Goal: Task Accomplishment & Management: Use online tool/utility

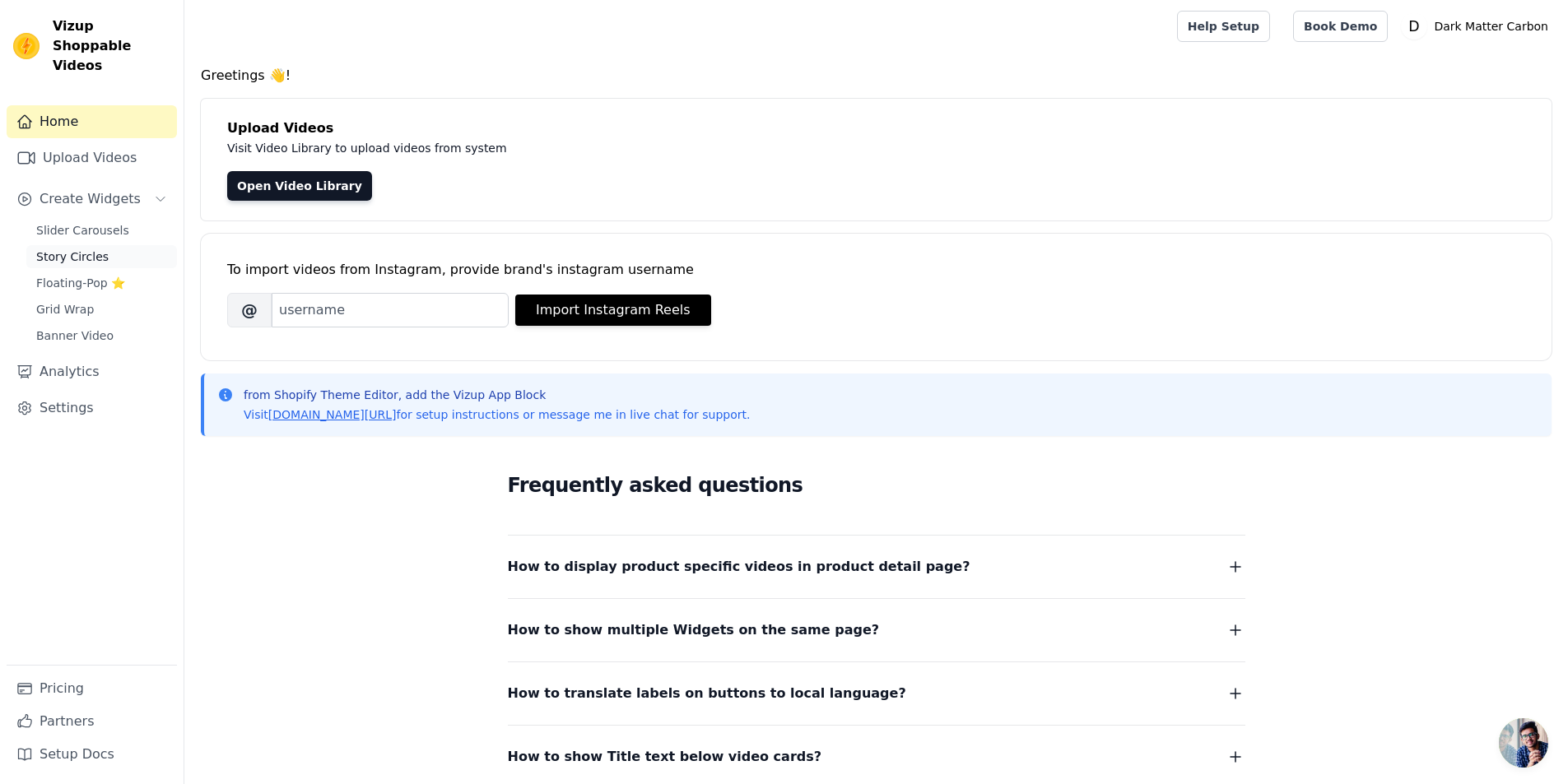
click at [92, 249] on span "Story Circles" at bounding box center [72, 256] width 73 height 16
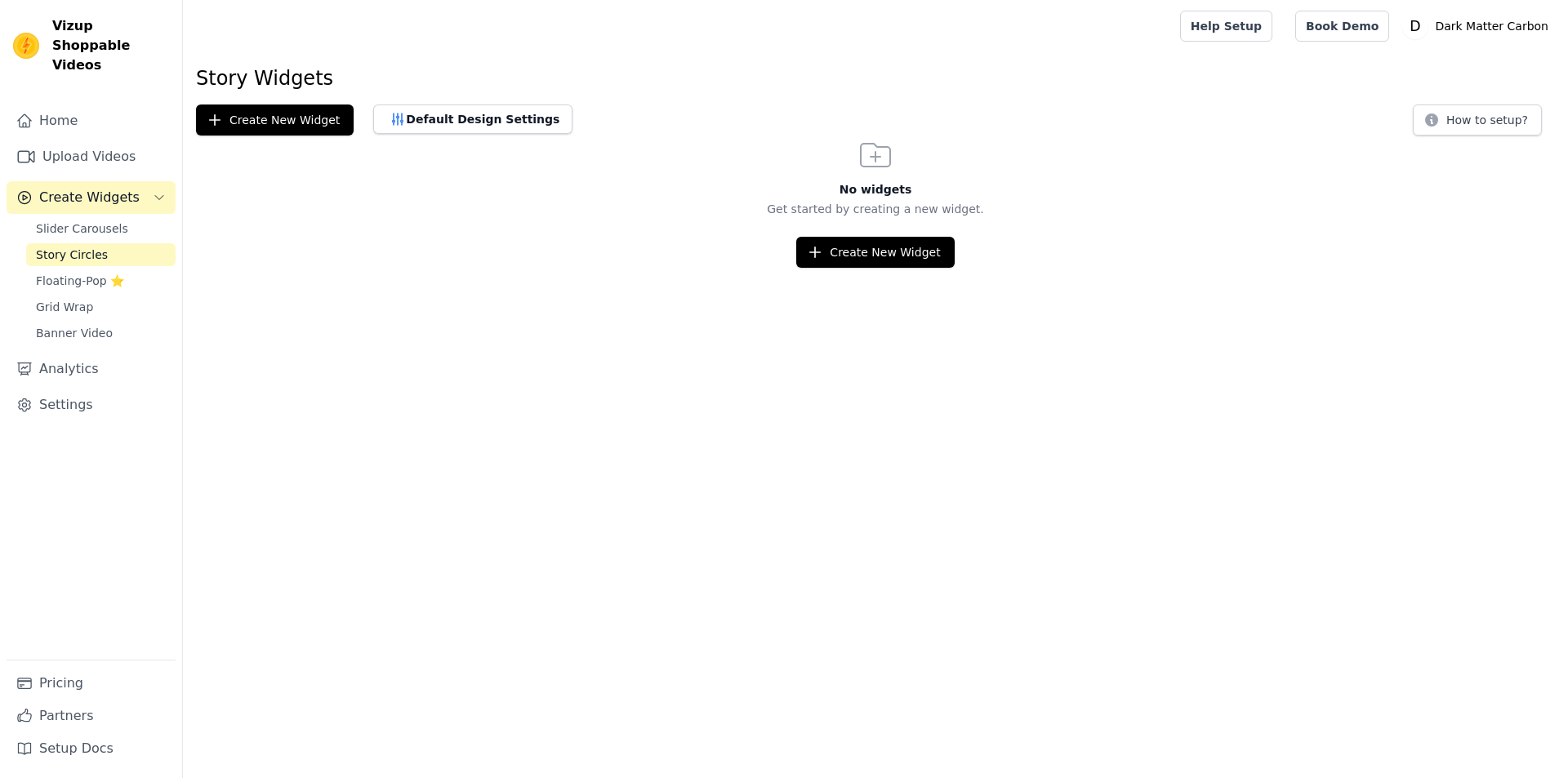
click at [88, 296] on link "Grid Wrap" at bounding box center [101, 307] width 150 height 23
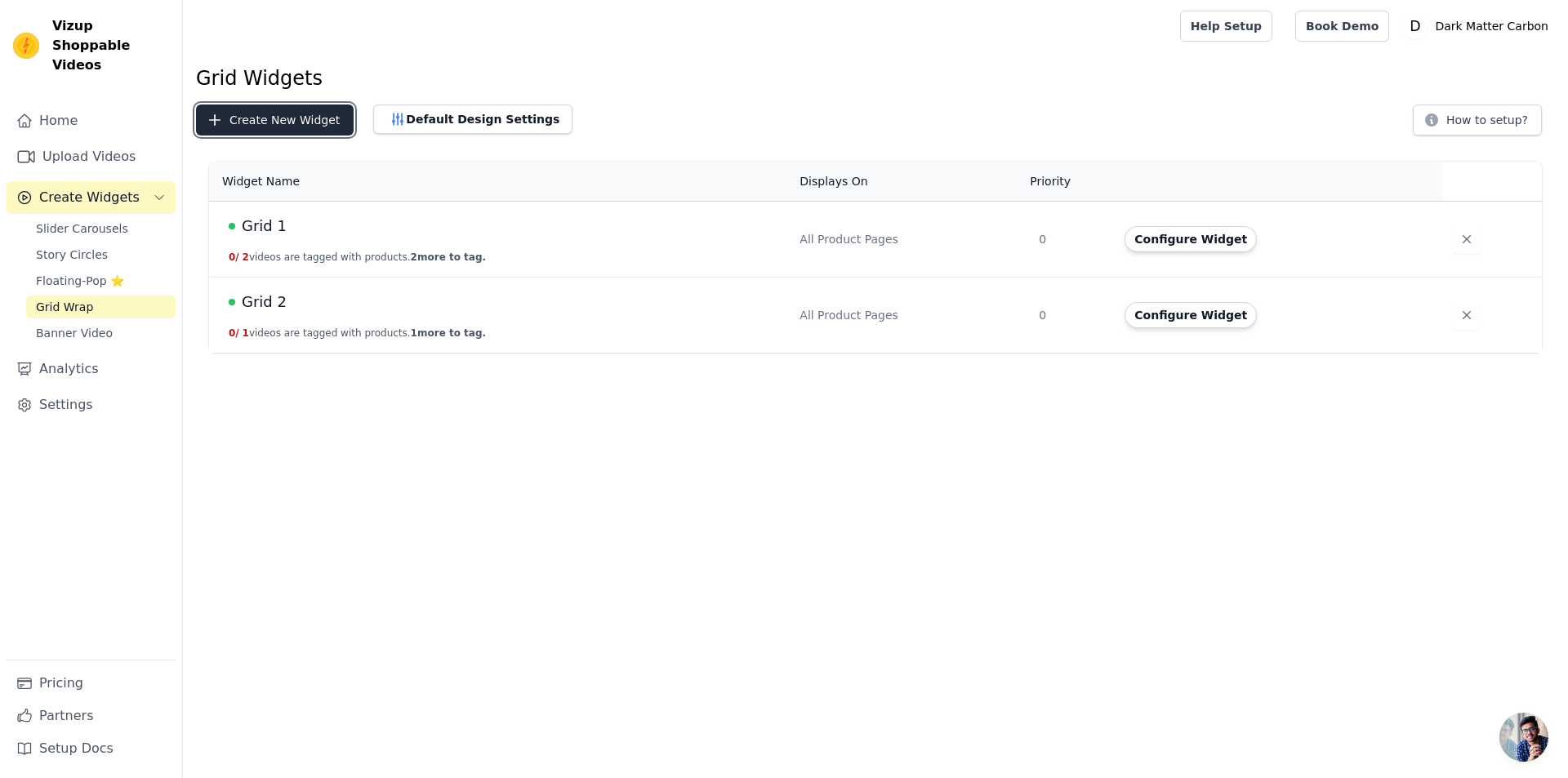
click at [260, 115] on button "Create New Widget" at bounding box center [275, 120] width 158 height 31
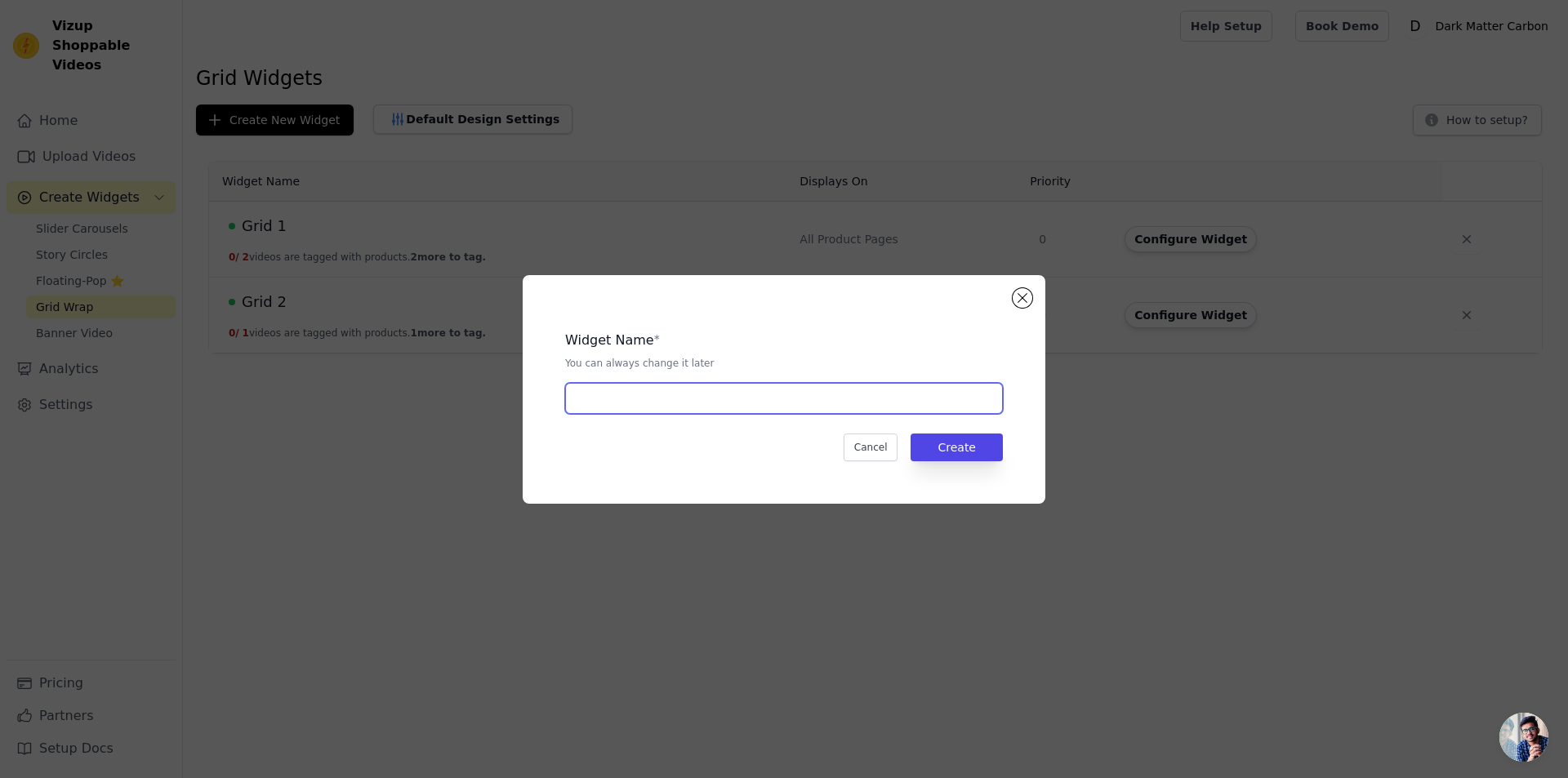
click at [617, 394] on input "text" at bounding box center [784, 399] width 438 height 31
type input "Homepage"
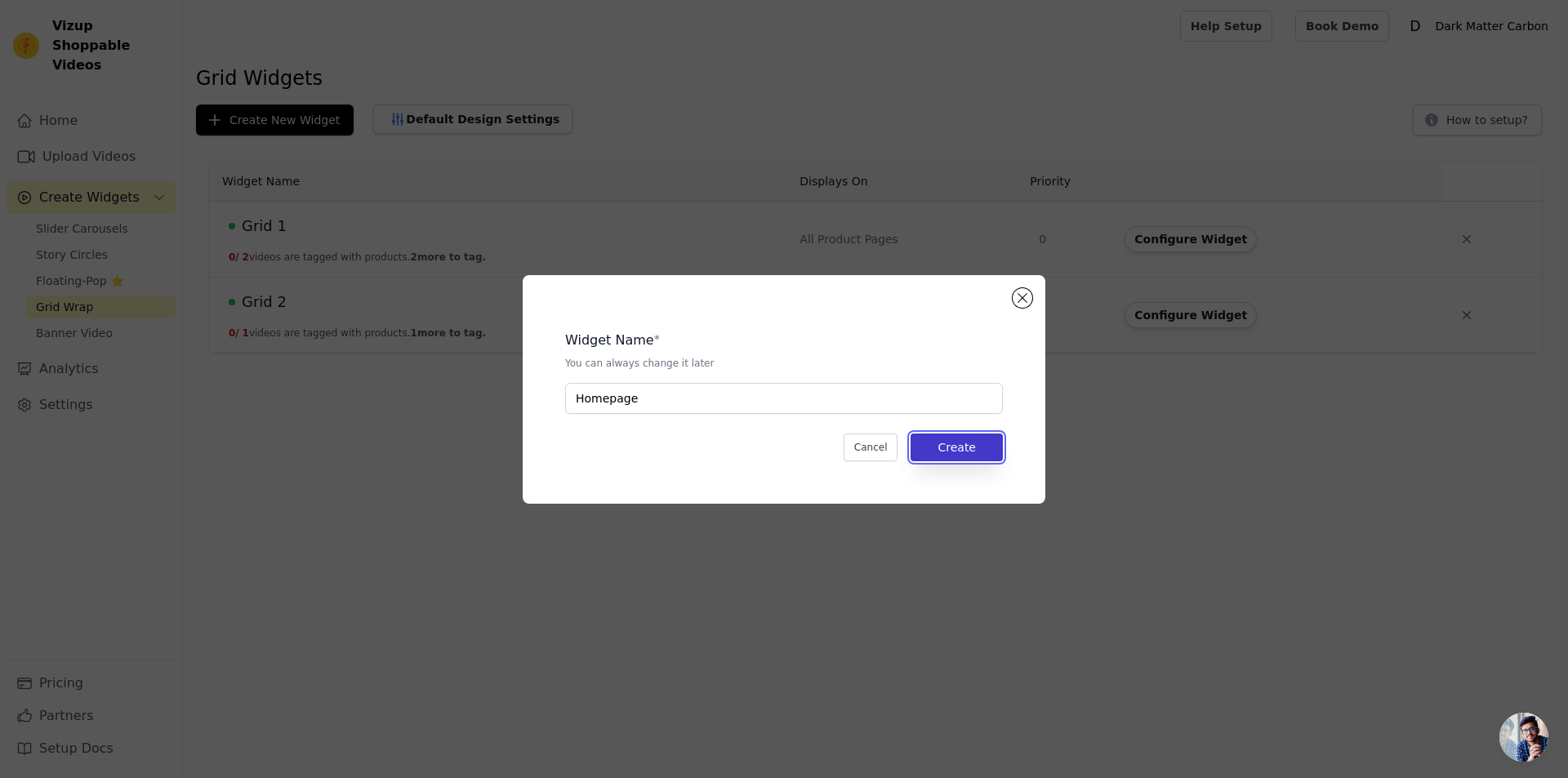
click at [970, 447] on button "Create" at bounding box center [957, 447] width 92 height 28
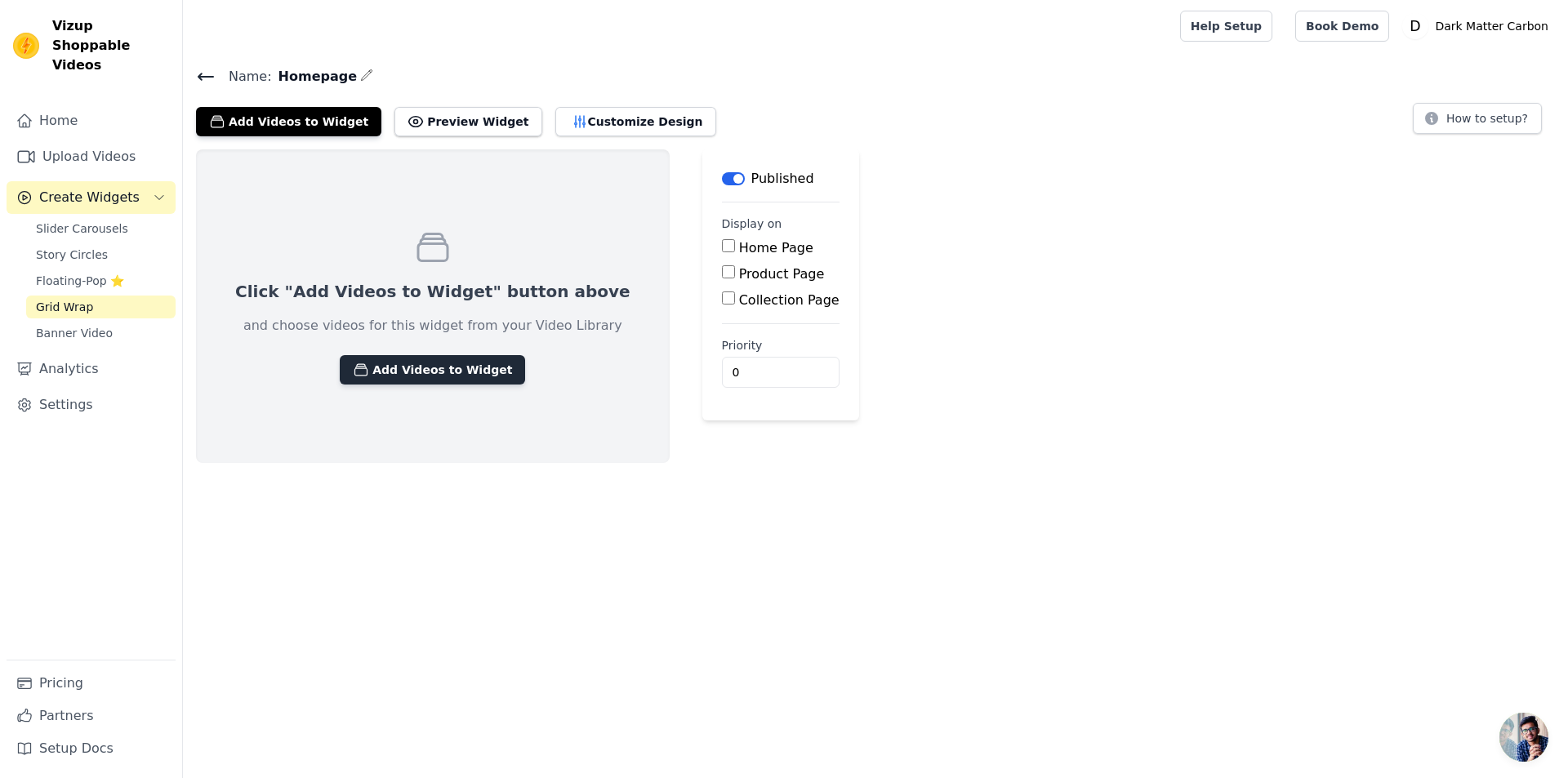
click at [389, 373] on button "Add Videos to Widget" at bounding box center [432, 370] width 185 height 30
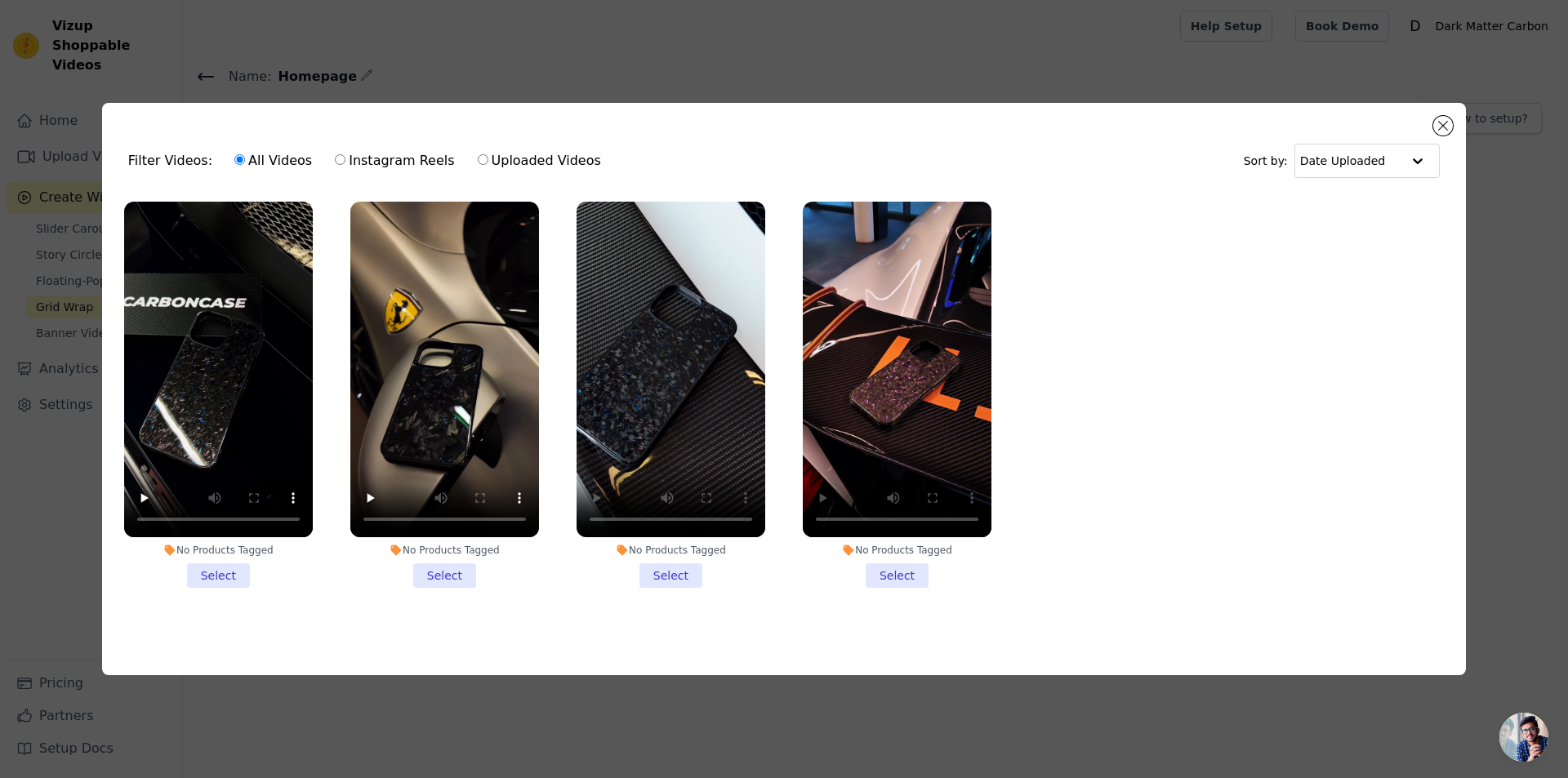
click at [685, 573] on li "No Products Tagged Select" at bounding box center [671, 395] width 188 height 386
click at [0, 0] on input "No Products Tagged Select" at bounding box center [0, 0] width 0 height 0
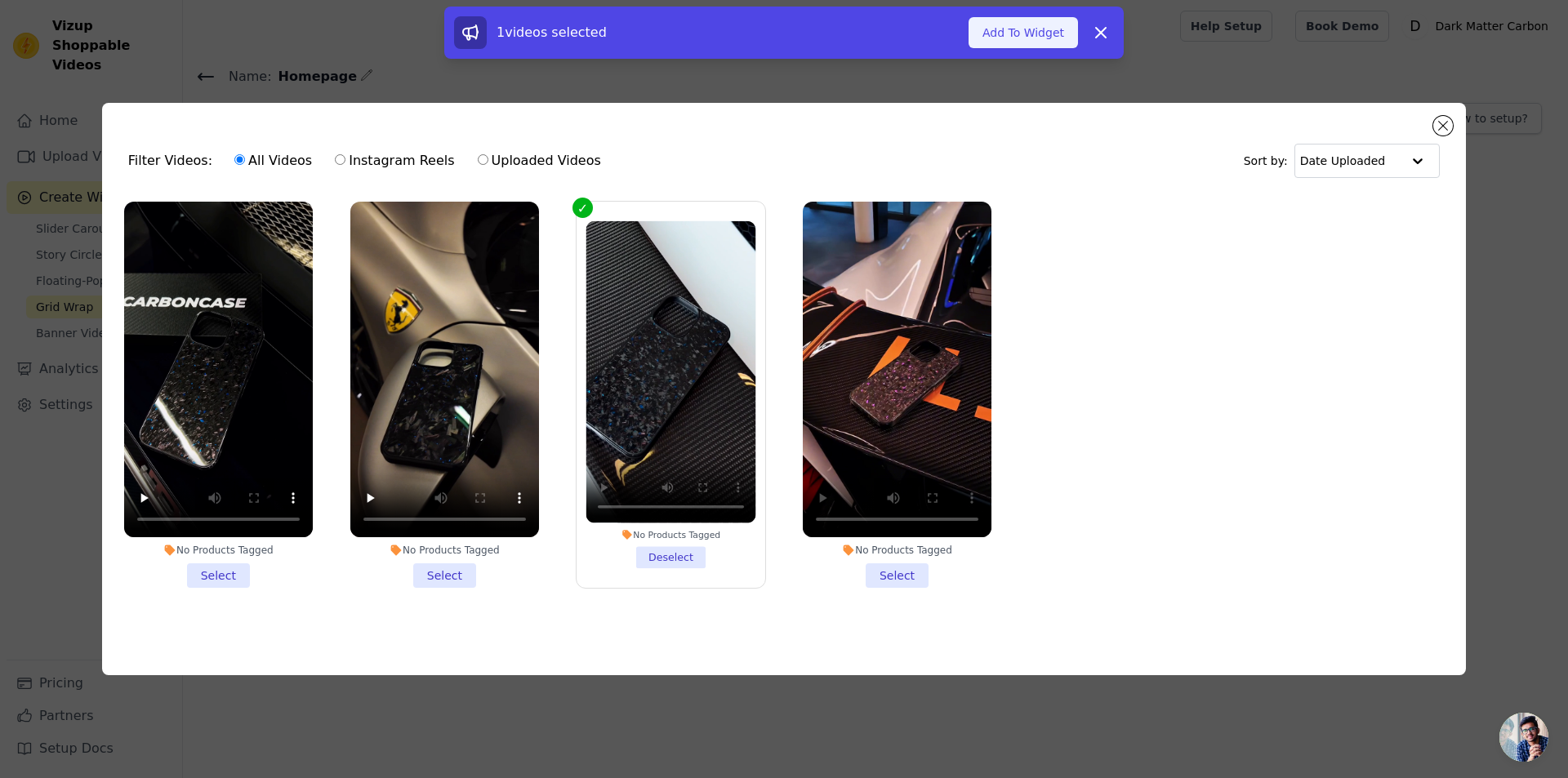
click at [1051, 38] on button "Add To Widget" at bounding box center [1023, 33] width 110 height 31
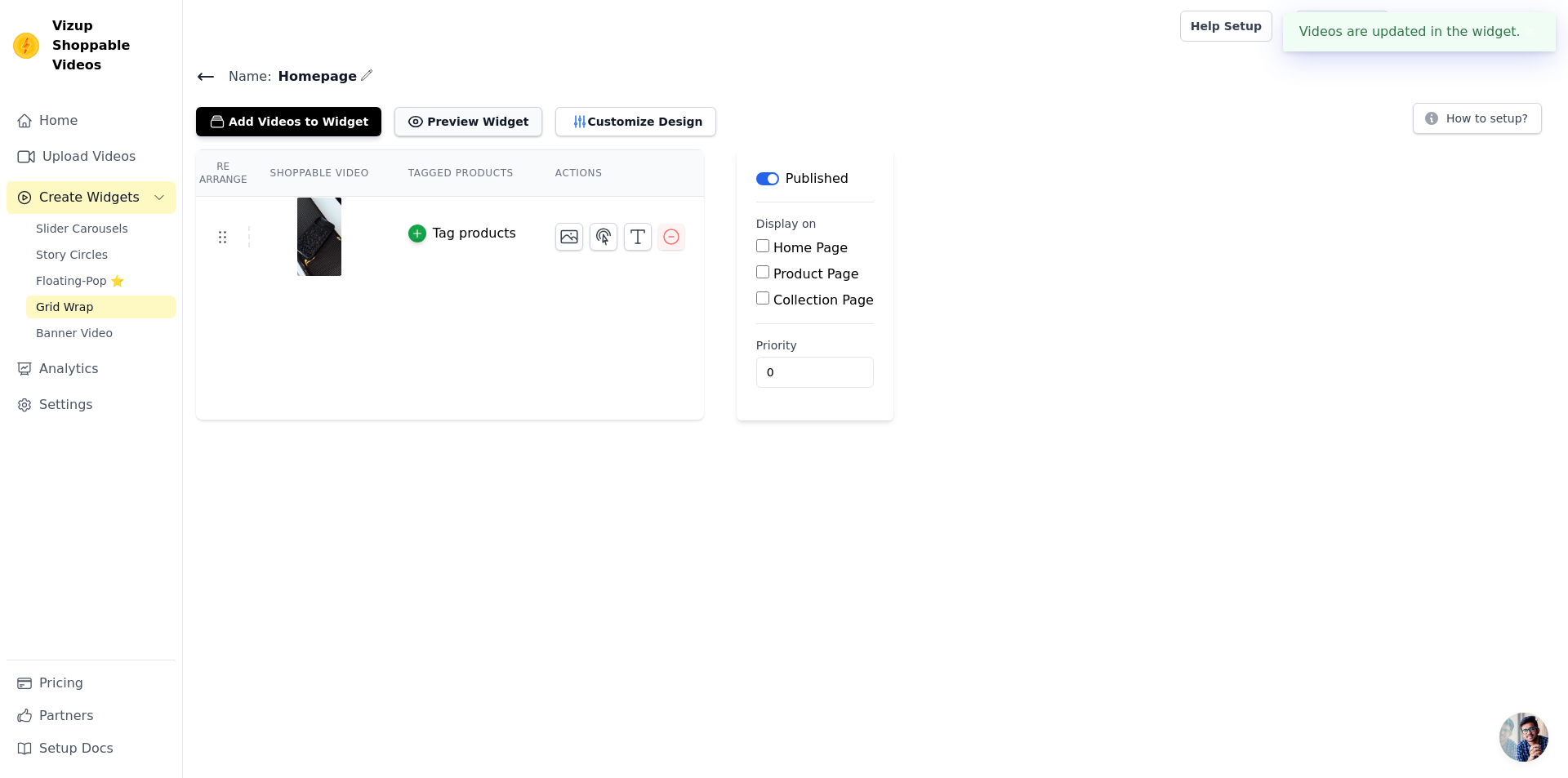
click at [467, 125] on button "Preview Widget" at bounding box center [467, 121] width 147 height 30
click at [790, 247] on label "Home Page" at bounding box center [810, 248] width 74 height 15
click at [770, 247] on input "Home Page" at bounding box center [763, 246] width 13 height 13
checkbox input "true"
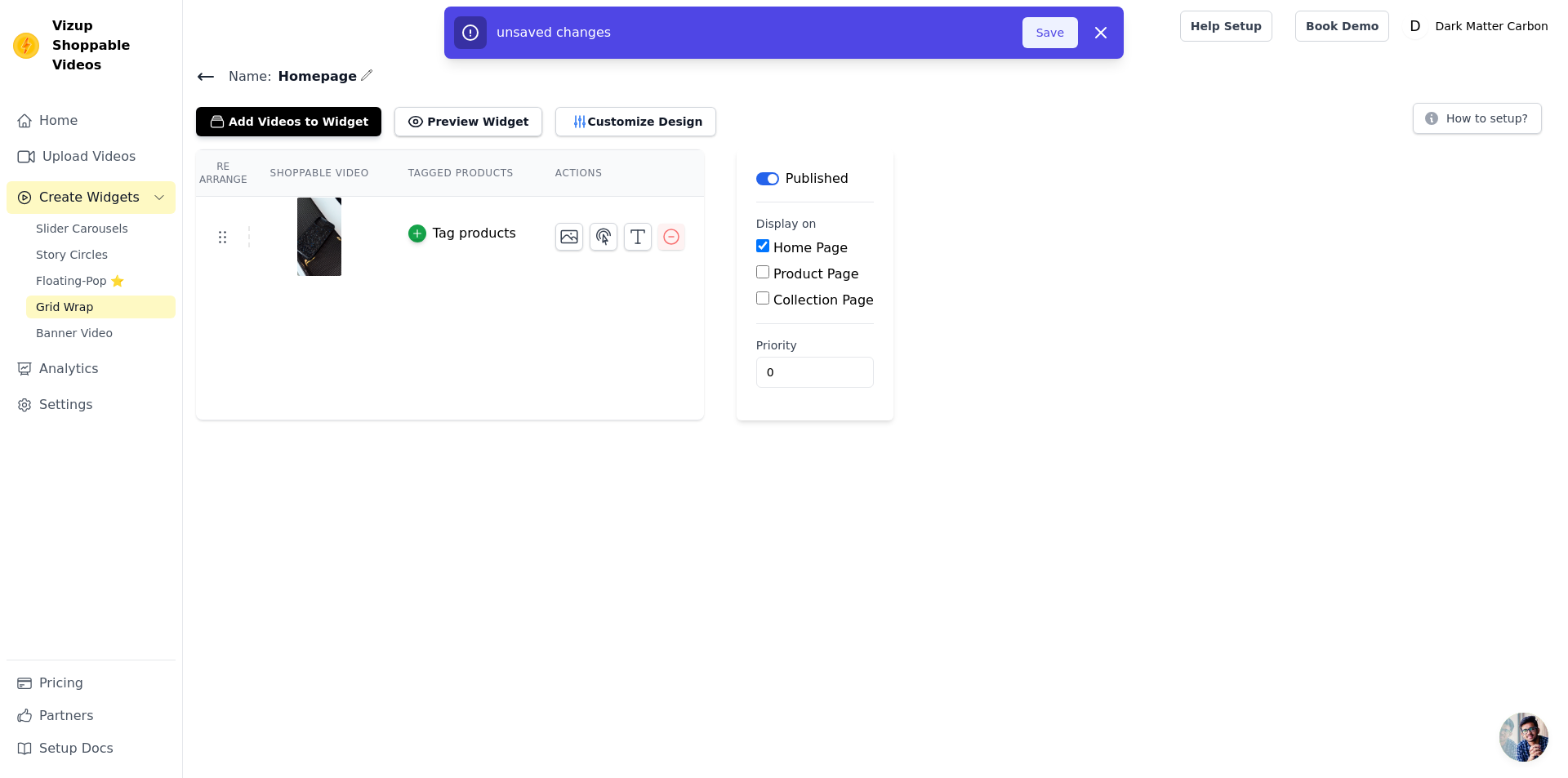
click at [1039, 33] on button "Save" at bounding box center [1050, 33] width 56 height 31
click at [1051, 25] on button "Save" at bounding box center [1050, 33] width 56 height 31
